Goal: Task Accomplishment & Management: Complete application form

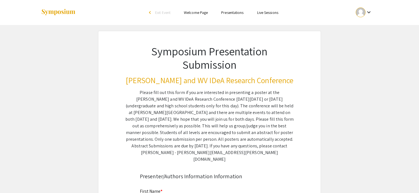
scroll to position [41, 0]
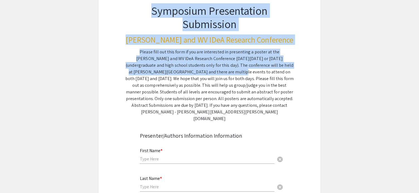
drag, startPoint x: 156, startPoint y: 75, endPoint x: 156, endPoint y: 116, distance: 40.7
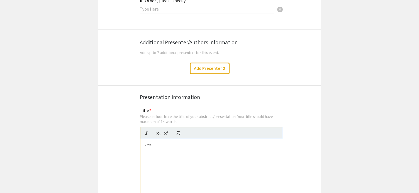
scroll to position [965, 0]
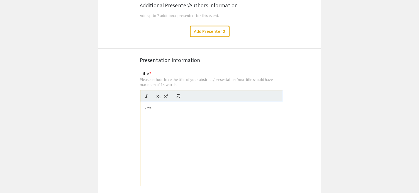
click at [157, 108] on div at bounding box center [211, 145] width 142 height 84
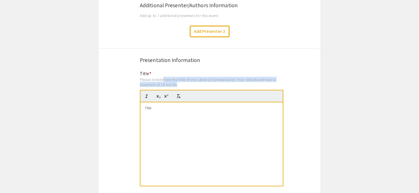
drag, startPoint x: 164, startPoint y: 78, endPoint x: 193, endPoint y: 83, distance: 29.1
click at [193, 83] on div "Title * Please include here the title of your abstract/presentation. Your title…" at bounding box center [212, 132] width 144 height 123
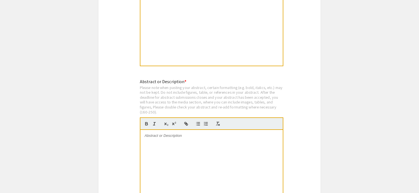
scroll to position [1115, 0]
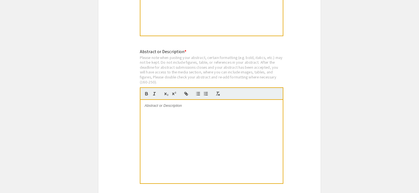
click at [176, 137] on div at bounding box center [211, 142] width 142 height 84
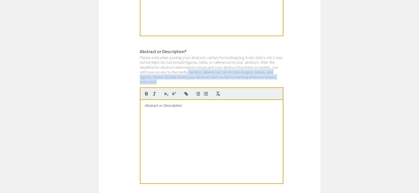
drag, startPoint x: 248, startPoint y: 78, endPoint x: 188, endPoint y: 68, distance: 61.0
click at [188, 68] on div "Please note when pasting your abstract, certain formatting (e.g. bold, italics,…" at bounding box center [212, 70] width 144 height 30
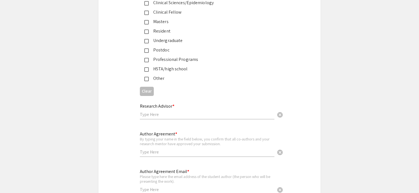
scroll to position [1400, 0]
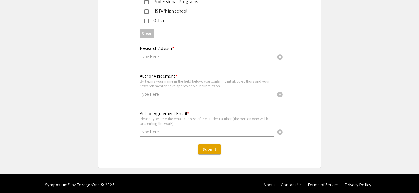
click at [198, 94] on div "Author Agreement * By typing your name in the field below, you confirm that all…" at bounding box center [207, 83] width 135 height 31
click at [199, 56] on input "text" at bounding box center [207, 57] width 135 height 6
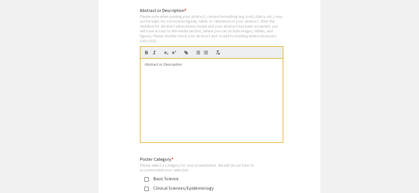
scroll to position [1149, 0]
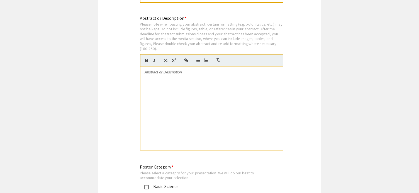
click at [190, 99] on div at bounding box center [211, 109] width 142 height 84
click at [217, 94] on div at bounding box center [211, 109] width 142 height 84
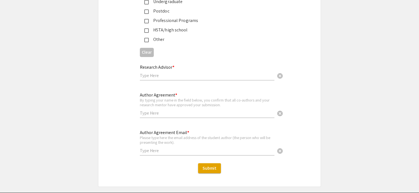
scroll to position [1400, 0]
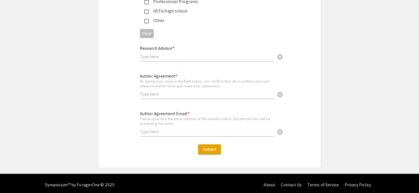
drag, startPoint x: 144, startPoint y: 69, endPoint x: 231, endPoint y: 224, distance: 177.8
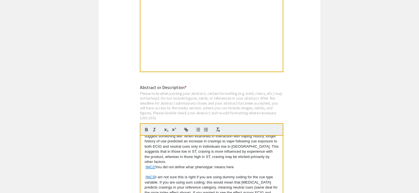
scroll to position [0, 0]
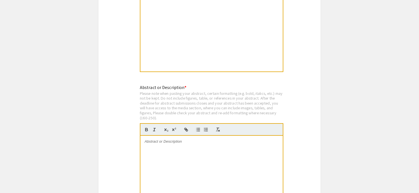
click at [205, 91] on div "Please note when pasting your abstract, certain formatting (e.g. bold, italics,…" at bounding box center [212, 106] width 144 height 30
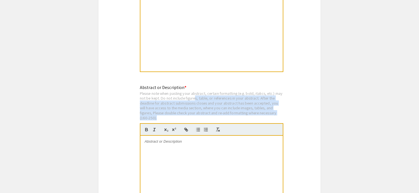
drag, startPoint x: 205, startPoint y: 93, endPoint x: 205, endPoint y: 113, distance: 20.1
click at [205, 113] on div "Please note when pasting your abstract, certain formatting (e.g. bold, italics,…" at bounding box center [212, 106] width 144 height 30
